Goal: Find specific page/section: Find specific page/section

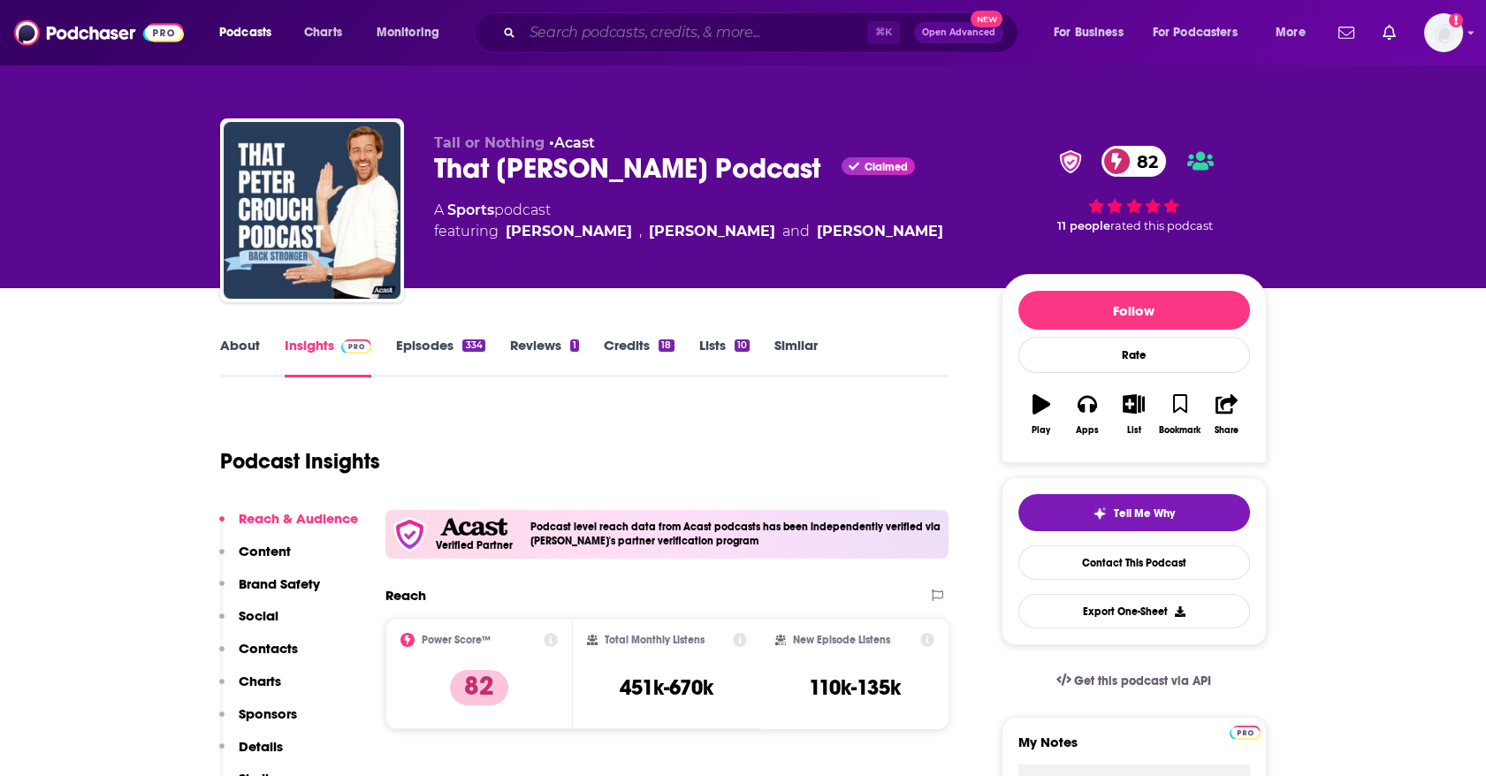
click at [588, 34] on input "Search podcasts, credits, & more..." at bounding box center [695, 33] width 345 height 28
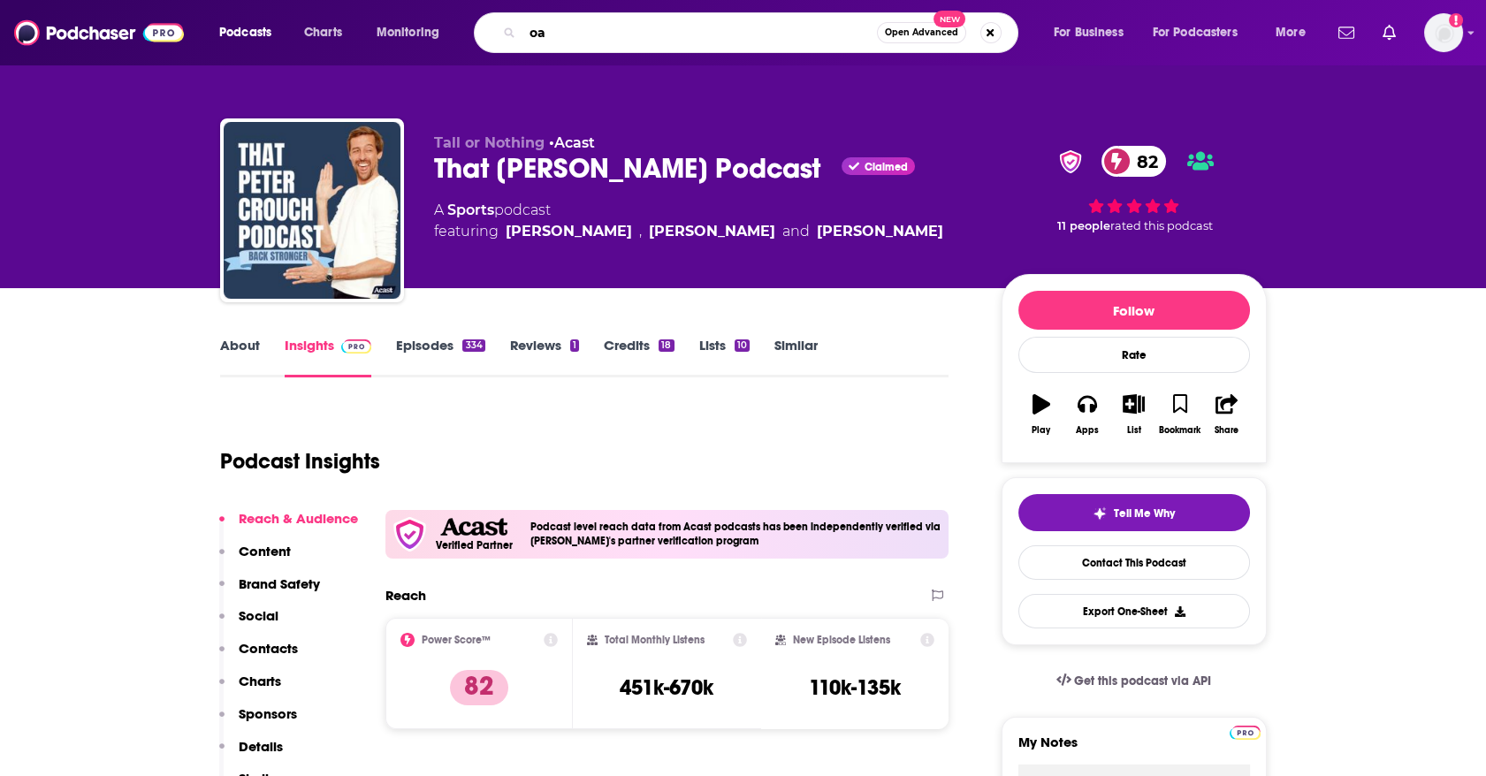
type input "o"
type input "platform media"
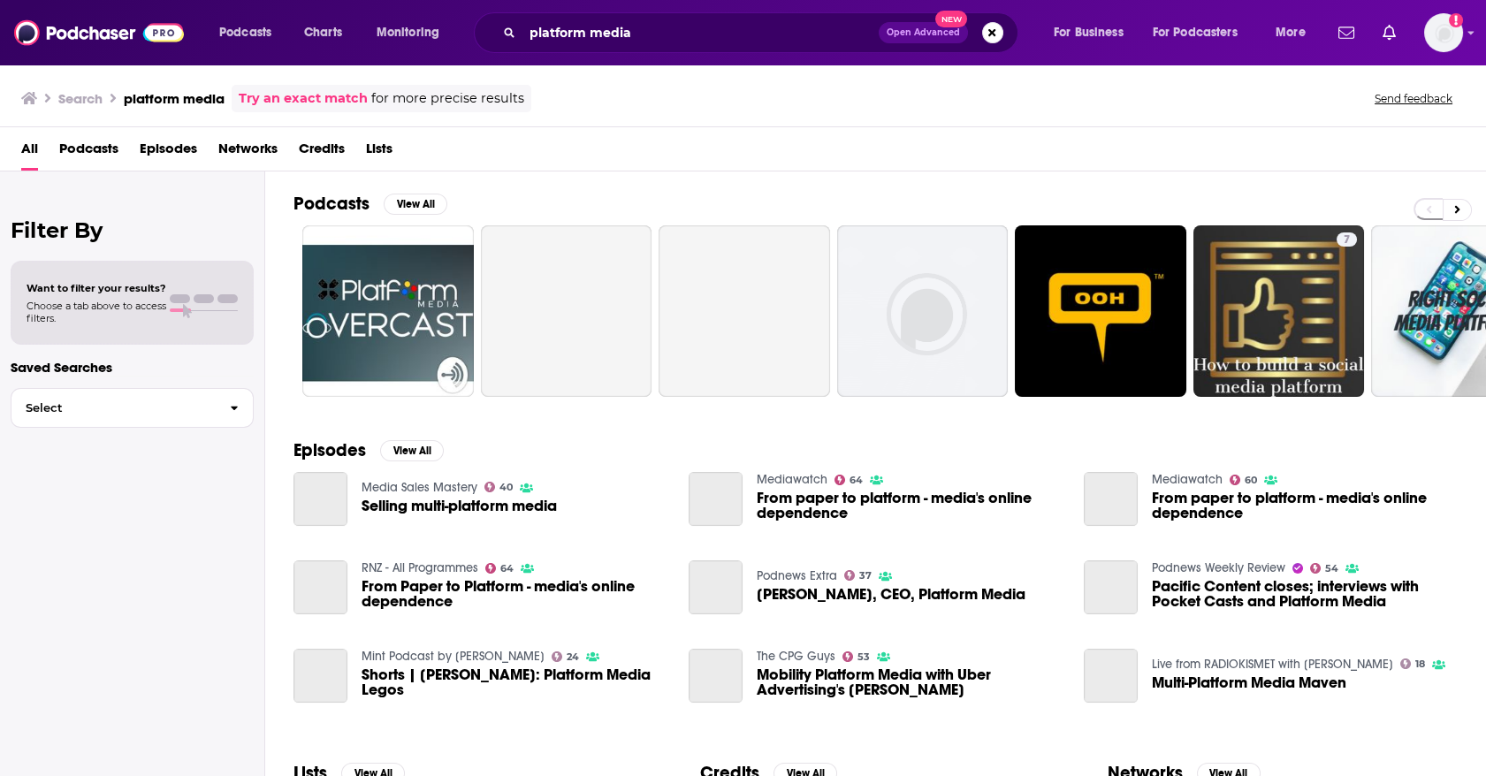
click at [232, 151] on span "Networks" at bounding box center [247, 152] width 59 height 36
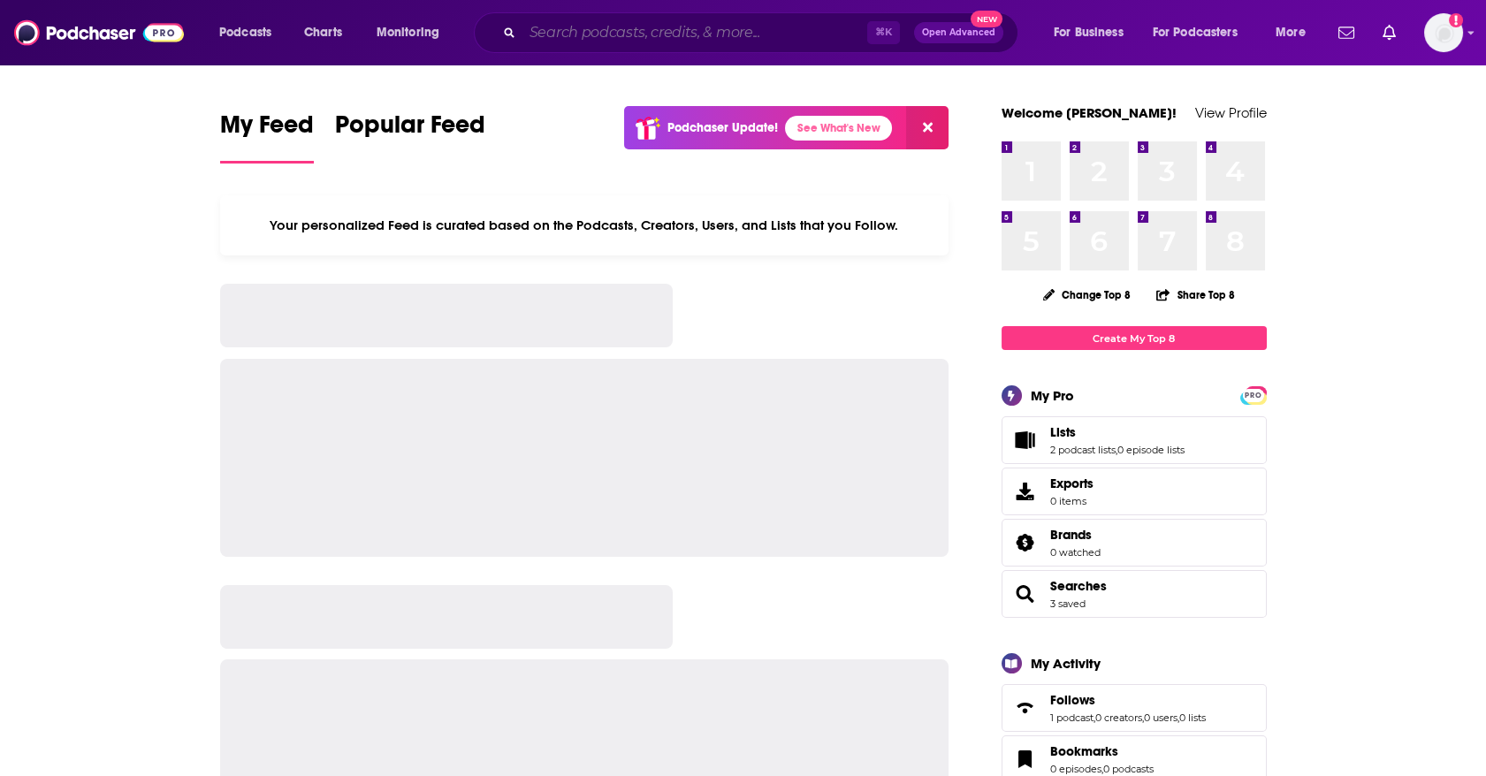
click at [577, 33] on input "Search podcasts, credits, & more..." at bounding box center [695, 33] width 345 height 28
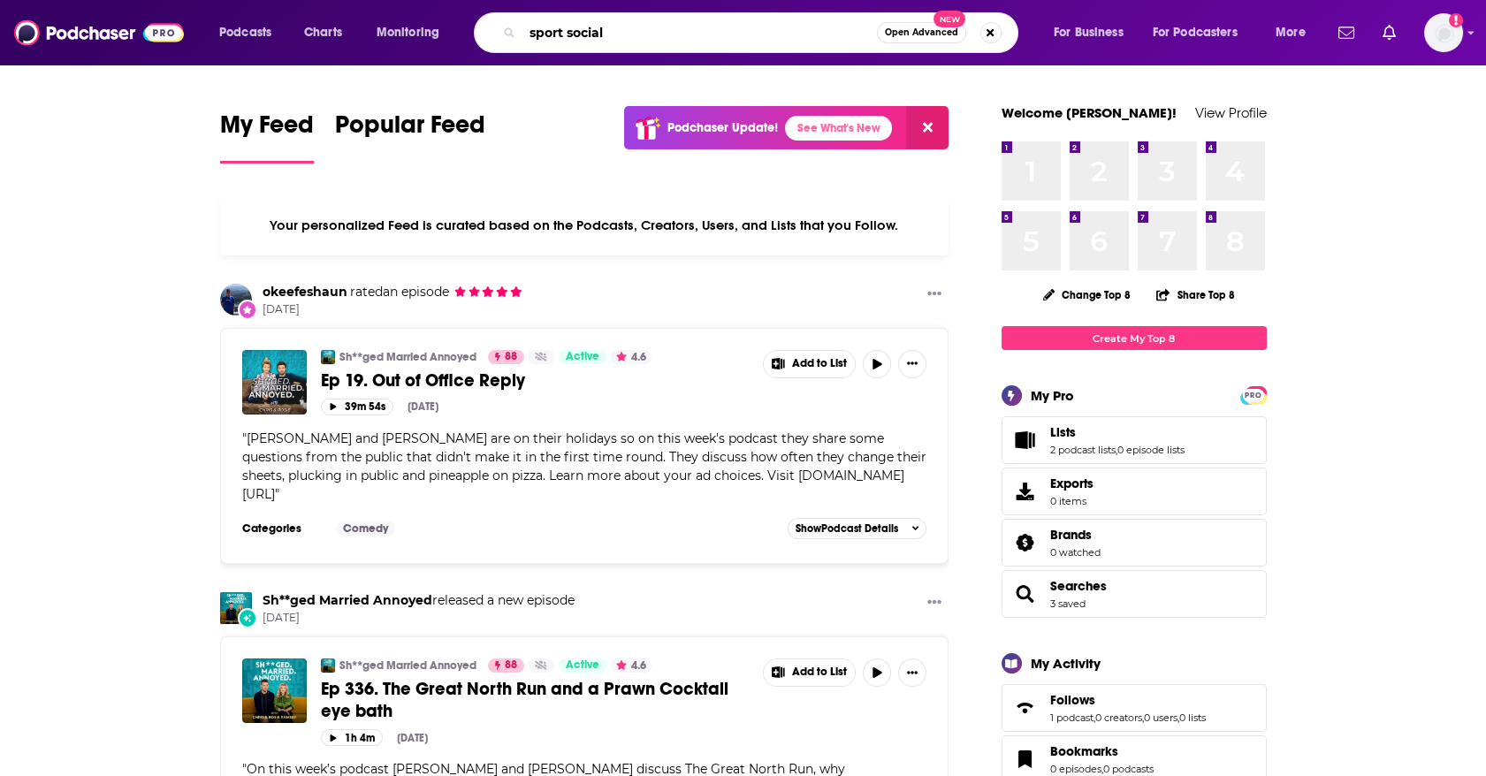
type input "sport social"
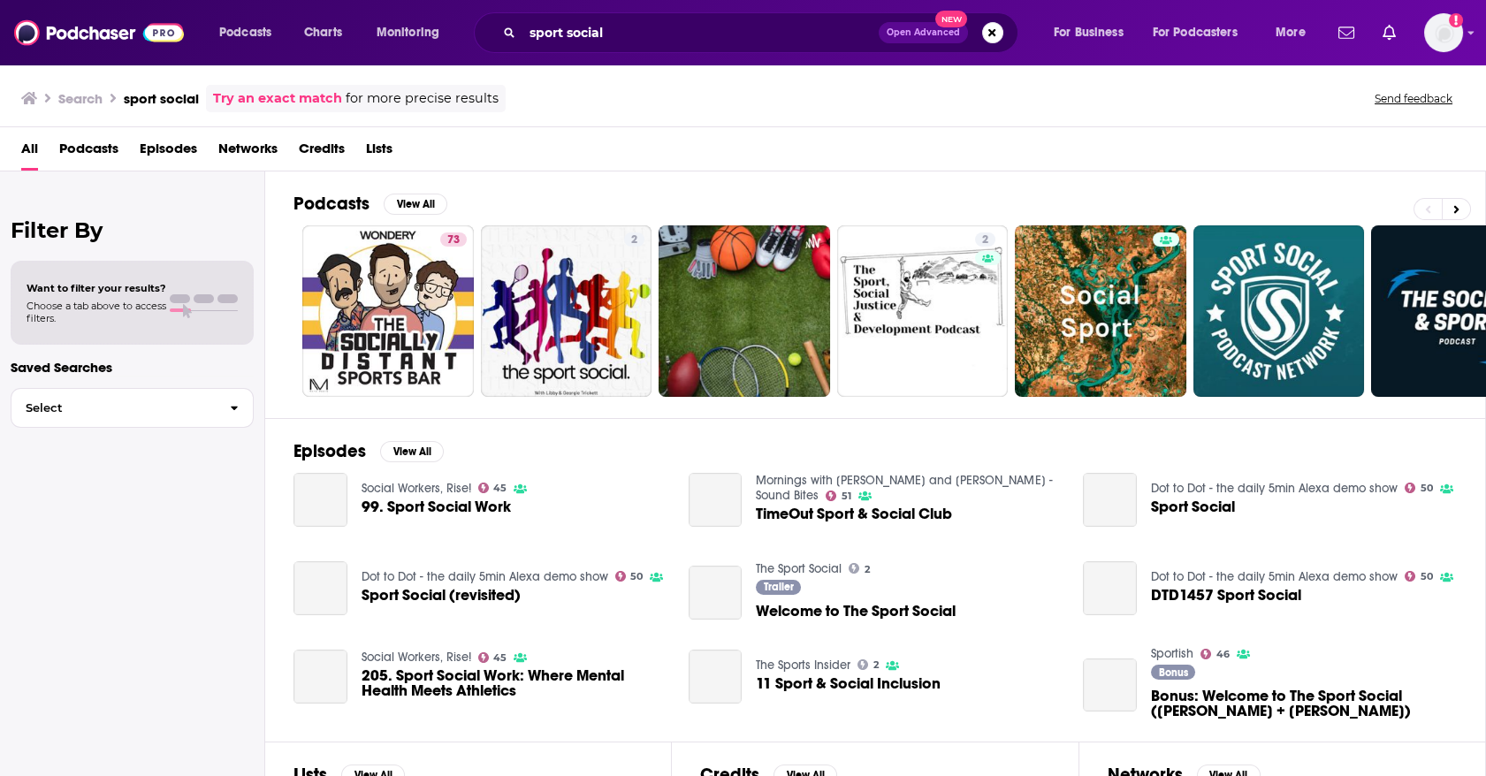
click at [244, 147] on span "Networks" at bounding box center [247, 152] width 59 height 36
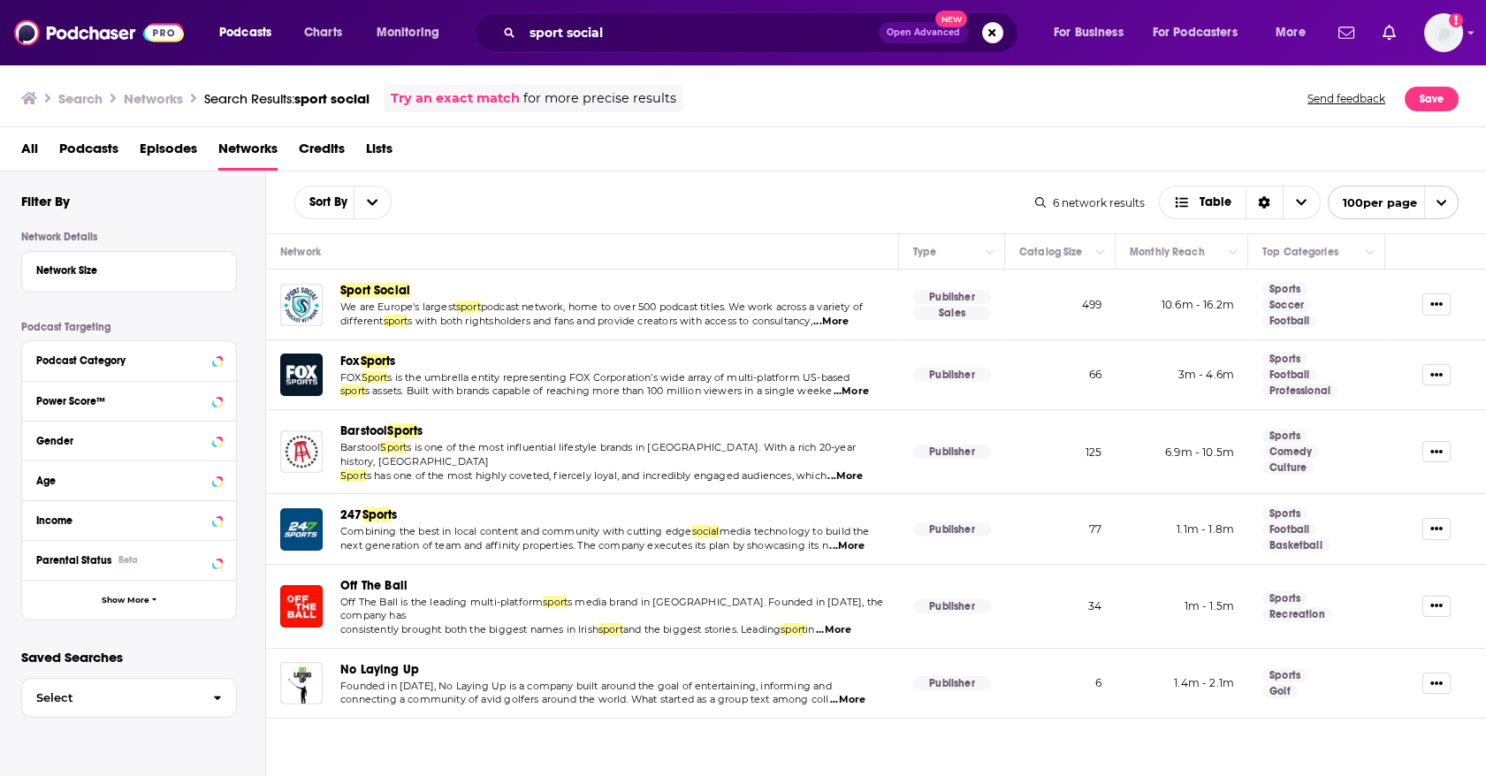
click at [383, 286] on span "Sport Social" at bounding box center [375, 290] width 70 height 15
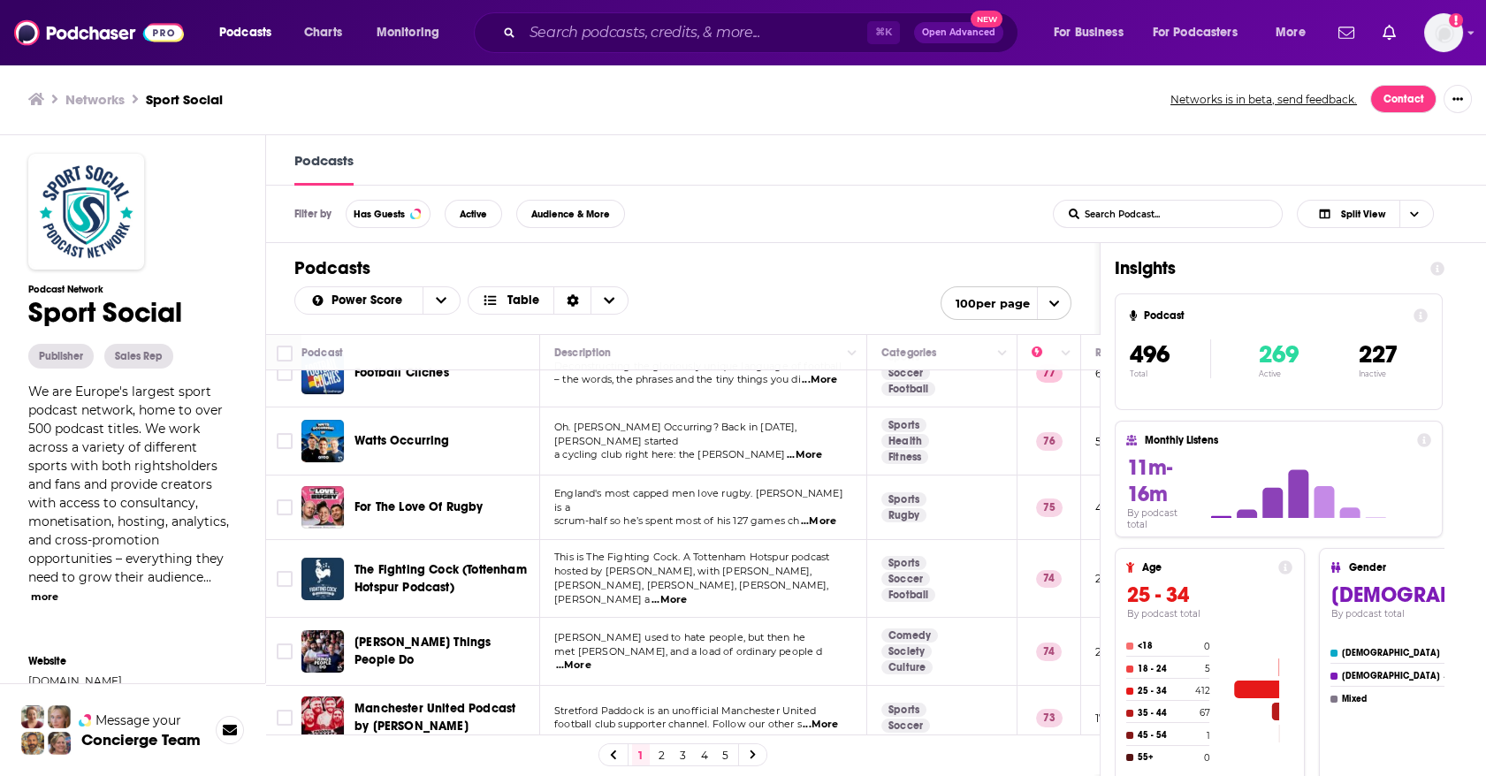
scroll to position [166, 0]
